Goal: Task Accomplishment & Management: Manage account settings

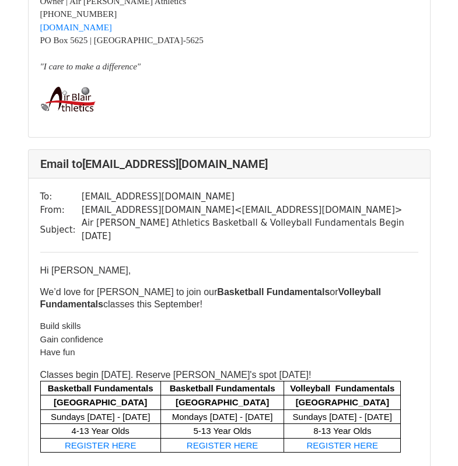
scroll to position [467, 0]
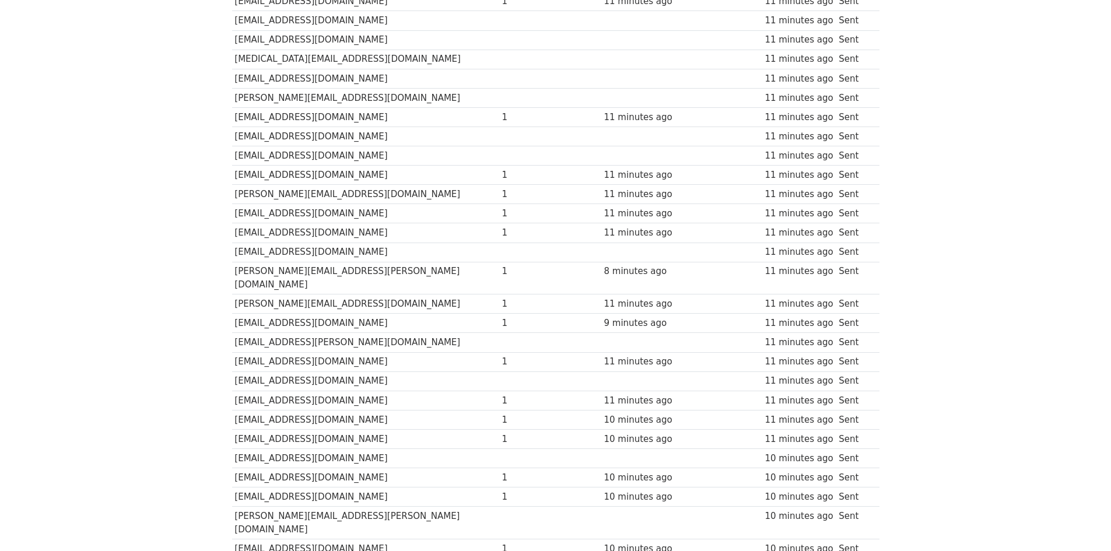
scroll to position [3570, 0]
